Goal: Information Seeking & Learning: Learn about a topic

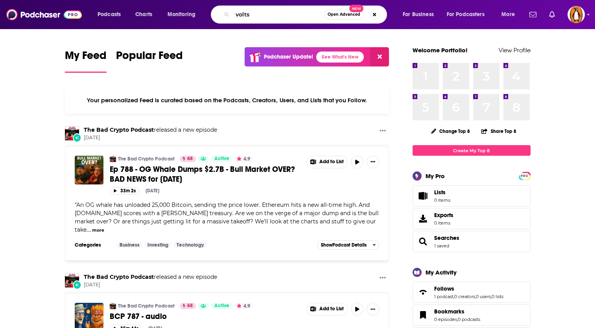
type input "volts"
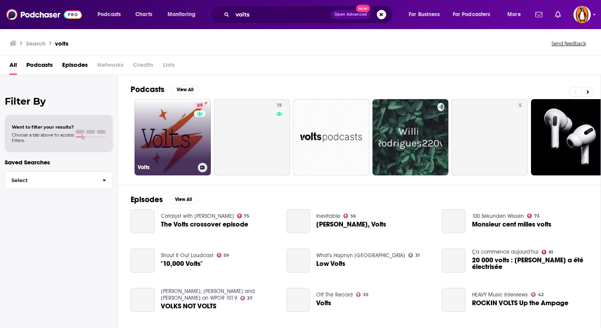
click at [180, 139] on link "69 Volts" at bounding box center [173, 137] width 76 height 76
